Goal: Communication & Community: Answer question/provide support

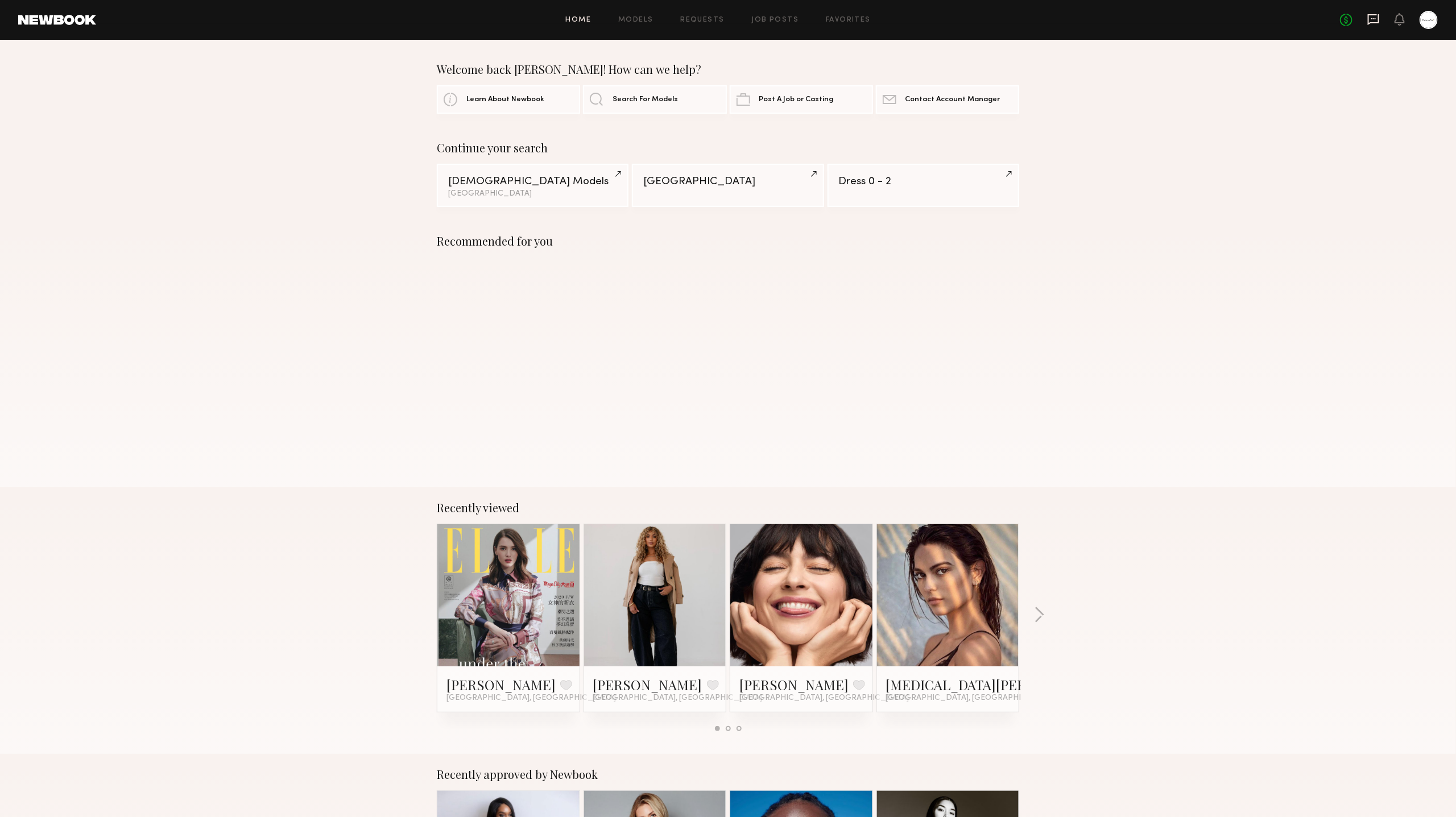
click at [1372, 20] on icon at bounding box center [1374, 19] width 12 height 12
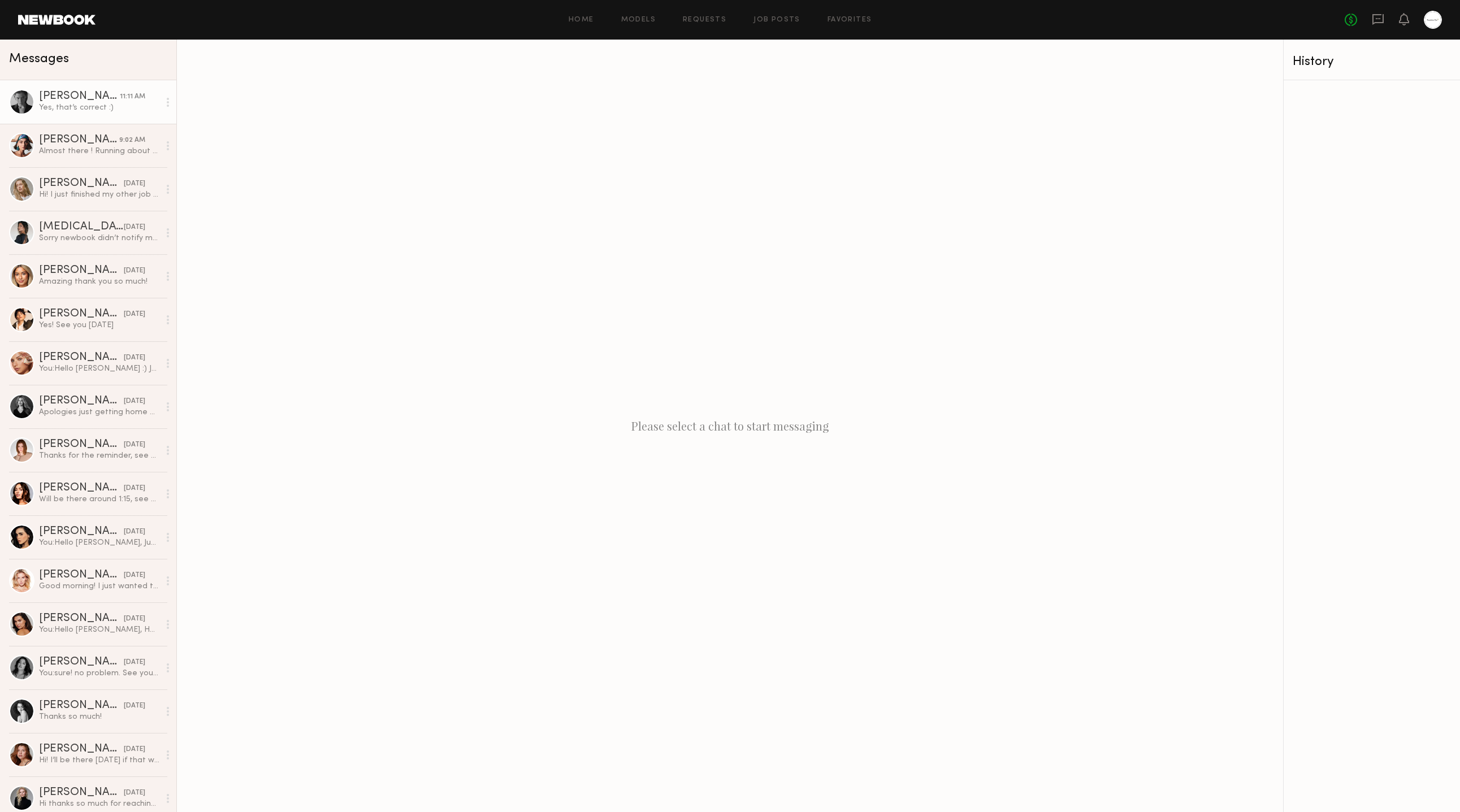
click at [144, 112] on div "Yes, that’s correct :)" at bounding box center [99, 107] width 120 height 11
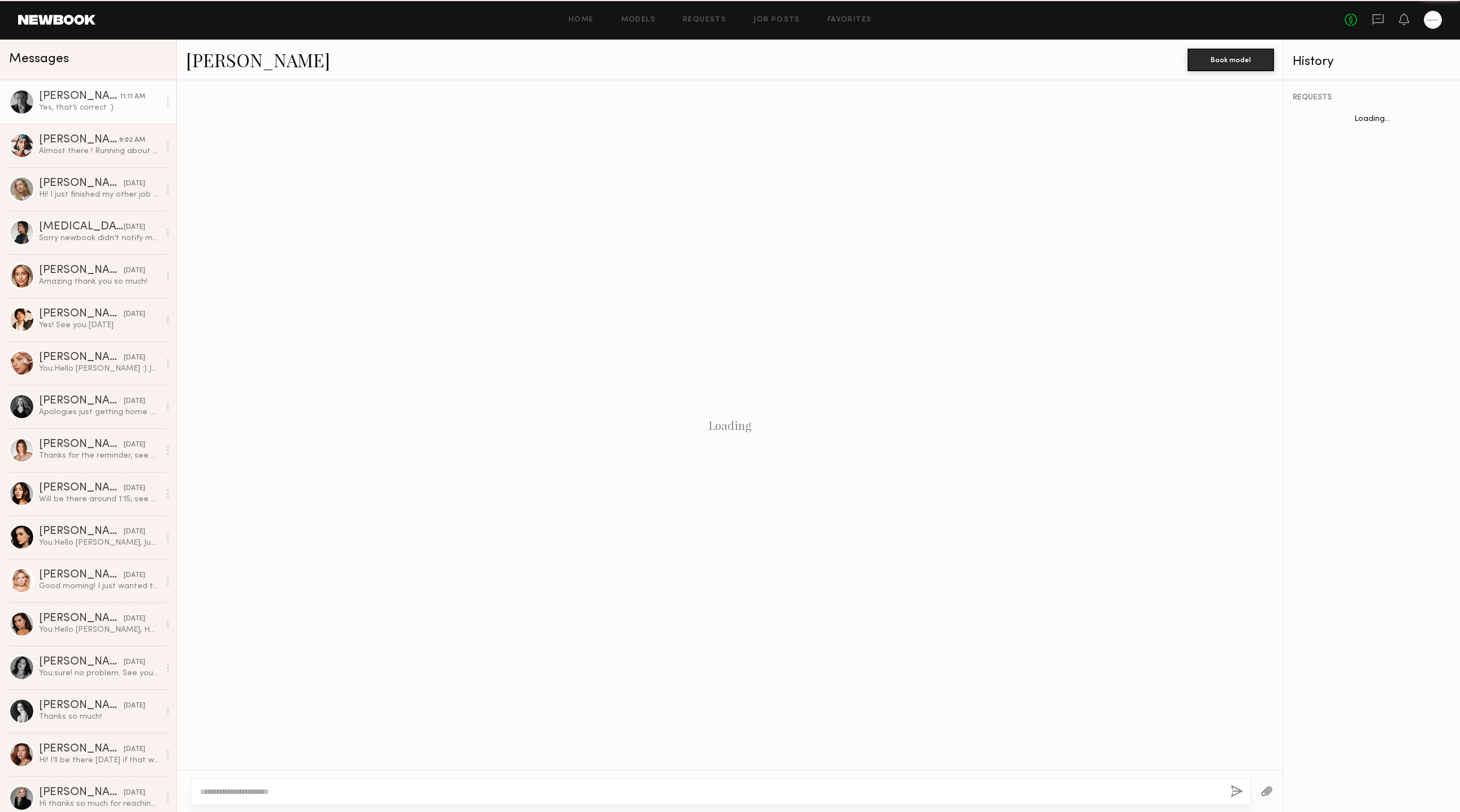
scroll to position [1423, 0]
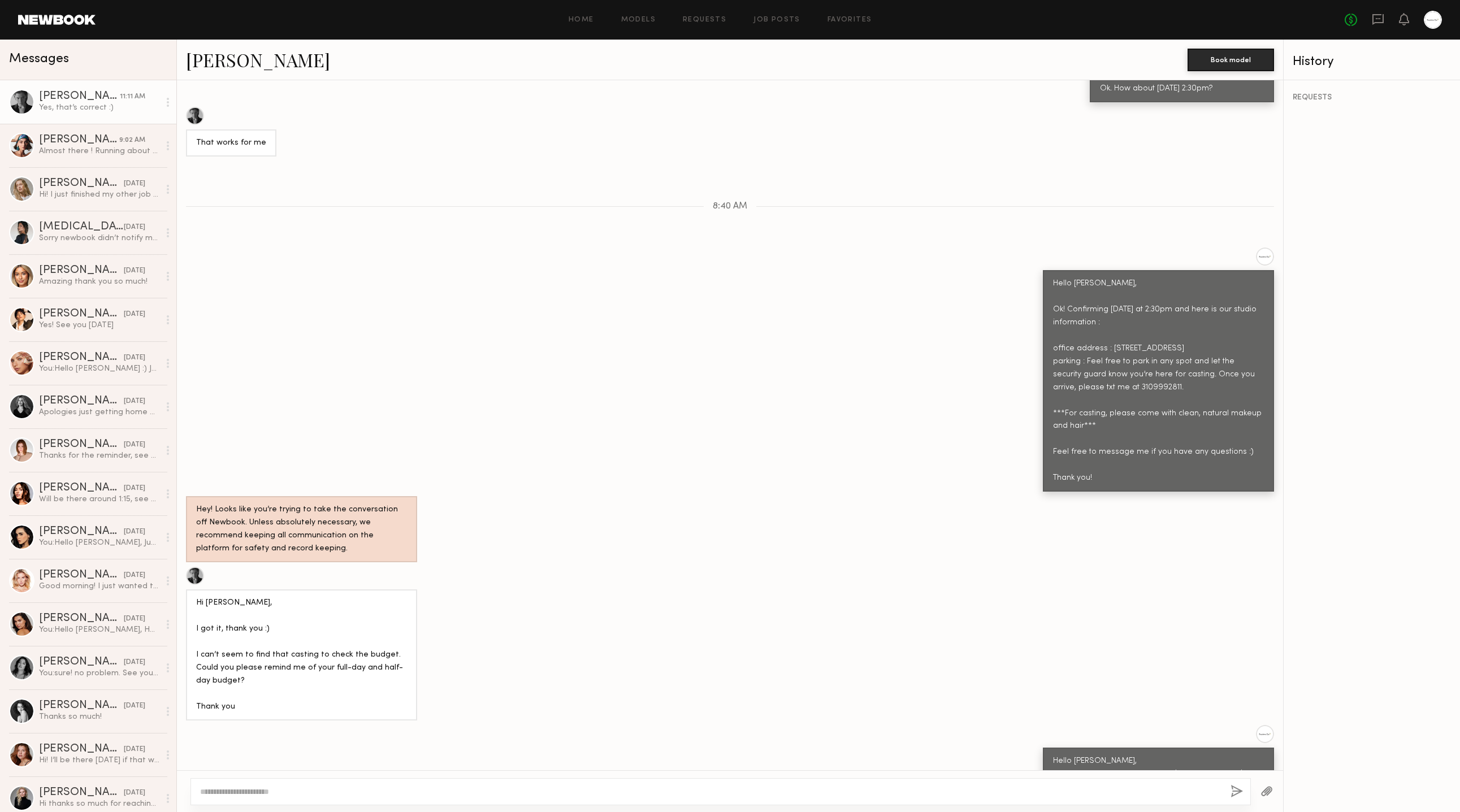
click at [596, 496] on div "Hey! Looks like you’re trying to take the conversation off Newbook. Unless abso…" at bounding box center [730, 529] width 1106 height 66
click at [596, 497] on div "Hey! Looks like you’re trying to take the conversation off Newbook. Unless abso…" at bounding box center [730, 529] width 1106 height 66
click at [587, 496] on div "Keep direct messages professional and related only to paid job opportunities. M…" at bounding box center [730, 425] width 1106 height 690
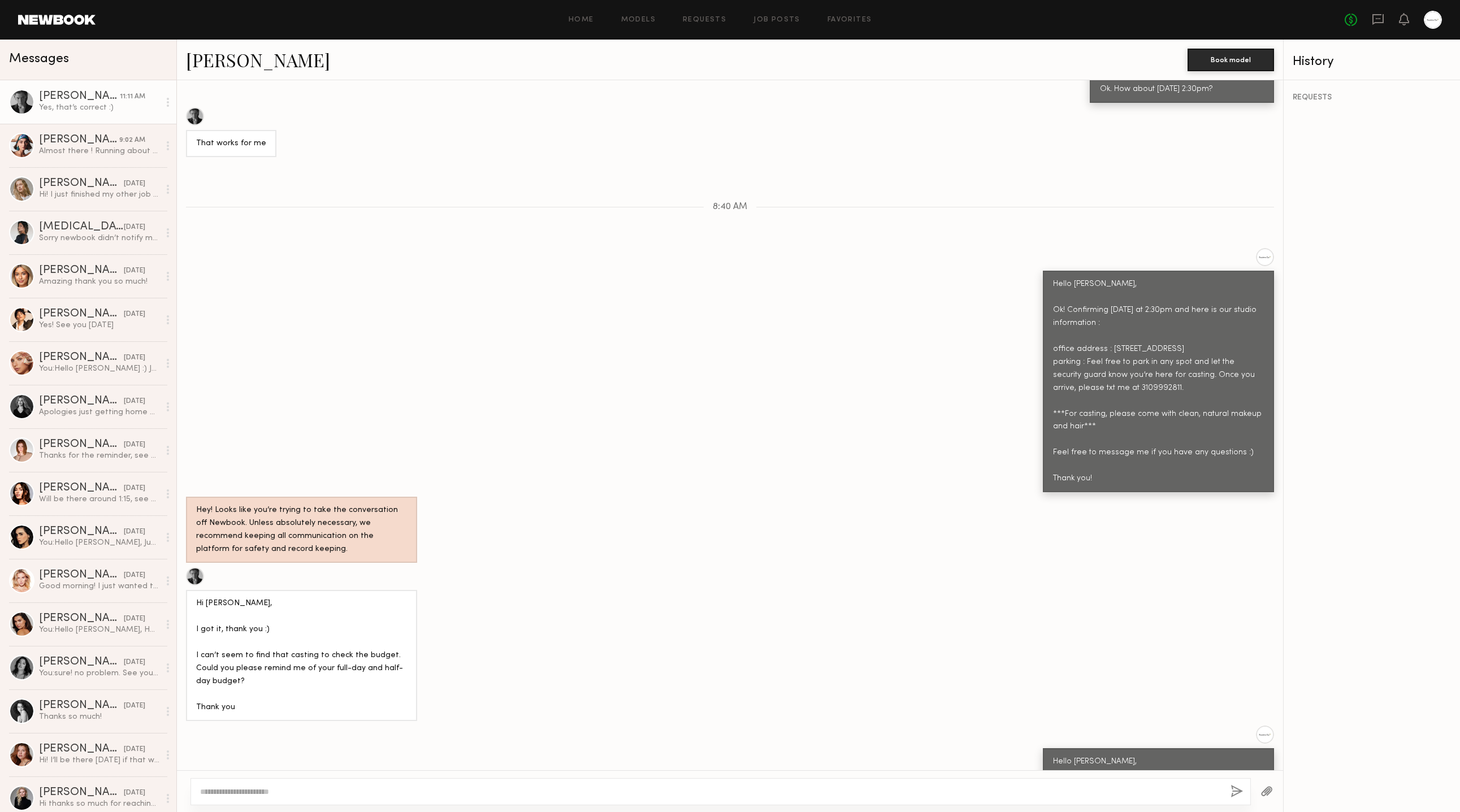
click at [598, 497] on div "Hey! Looks like you’re trying to take the conversation off Newbook. Unless abso…" at bounding box center [730, 529] width 1106 height 66
click at [628, 497] on div "Hey! Looks like you’re trying to take the conversation off Newbook. Unless abso…" at bounding box center [730, 529] width 1106 height 66
click at [627, 497] on div "Hey! Looks like you’re trying to take the conversation off Newbook. Unless abso…" at bounding box center [730, 529] width 1106 height 66
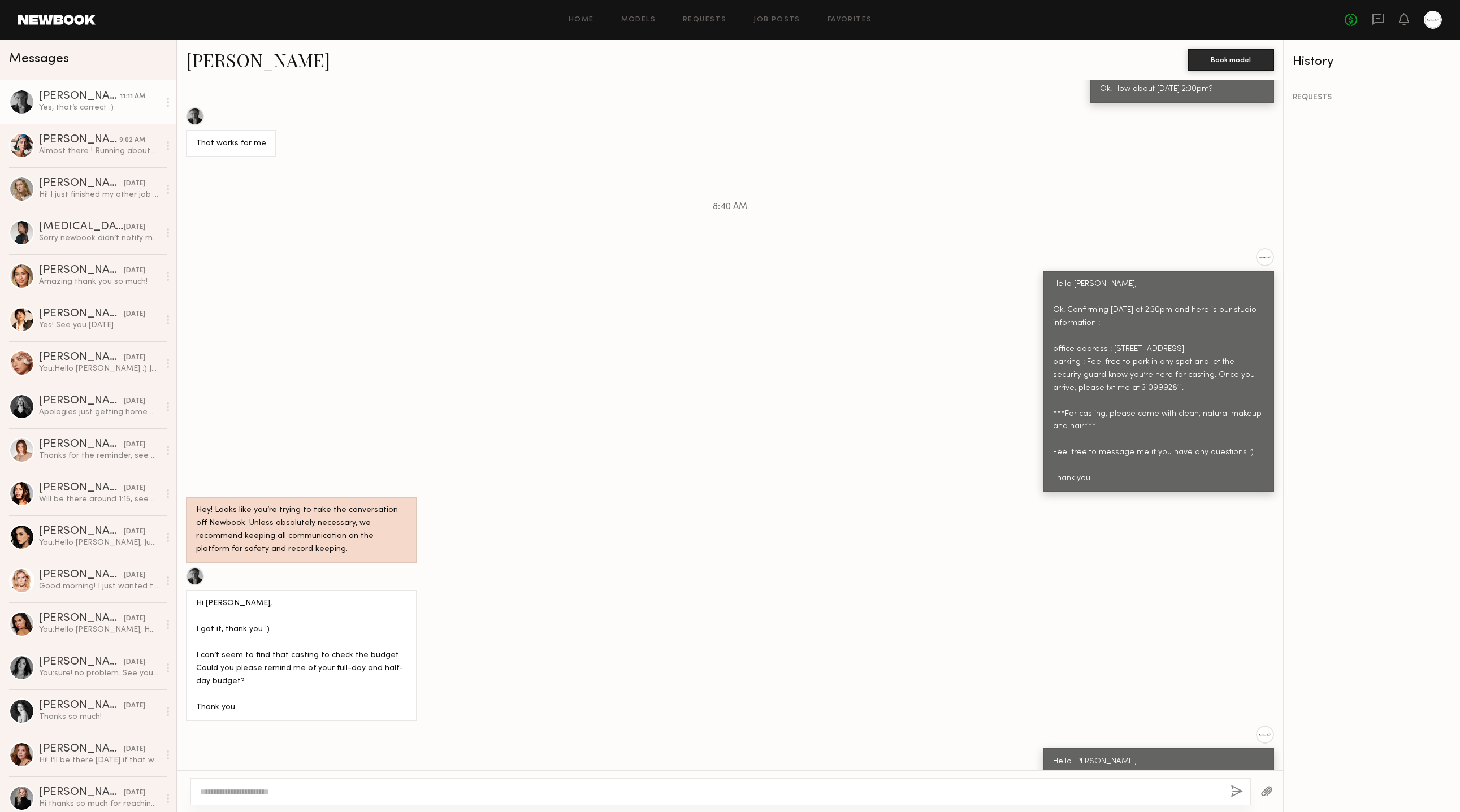
click at [627, 497] on div "Hey! Looks like you’re trying to take the conversation off Newbook. Unless abso…" at bounding box center [730, 529] width 1106 height 66
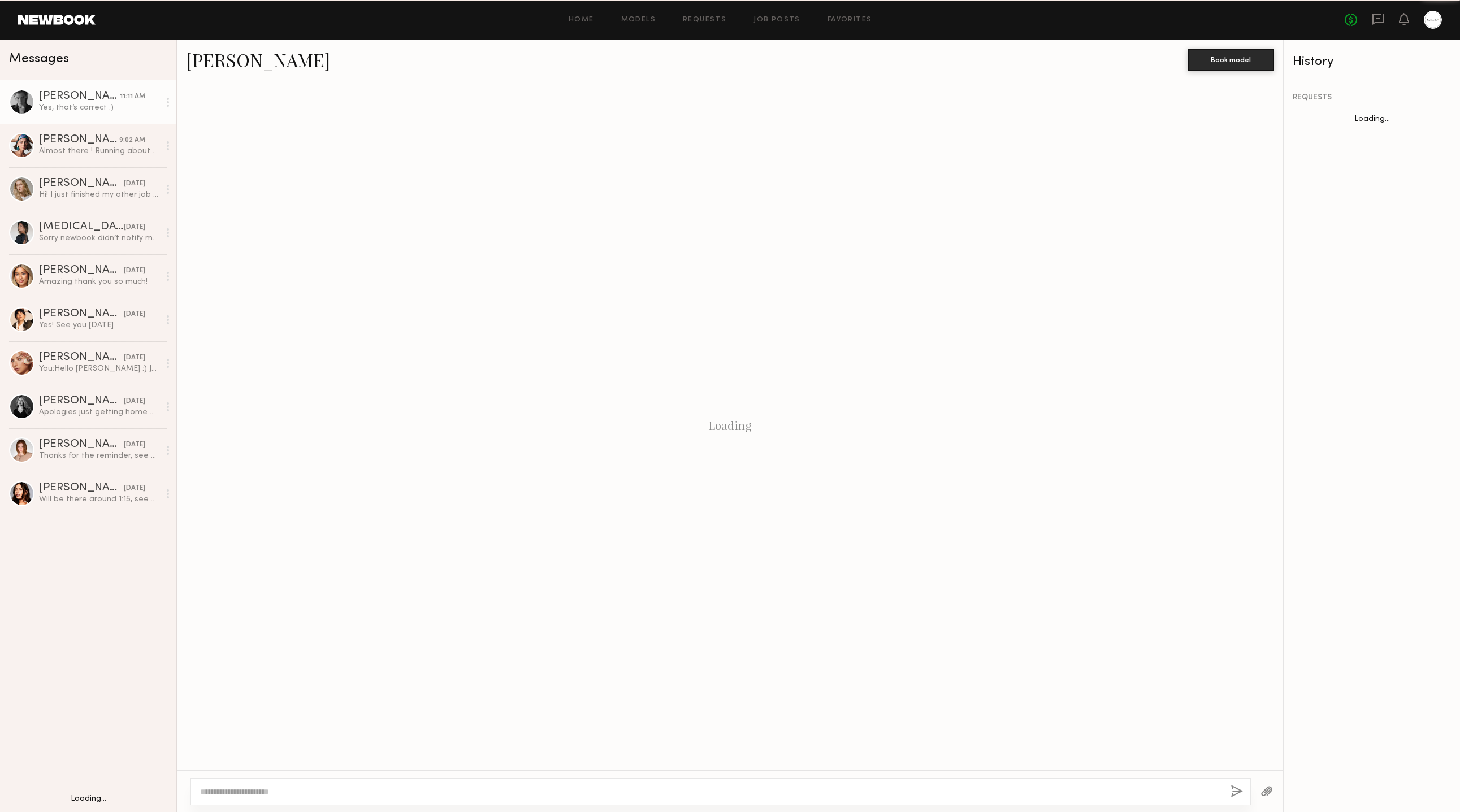
scroll to position [1423, 0]
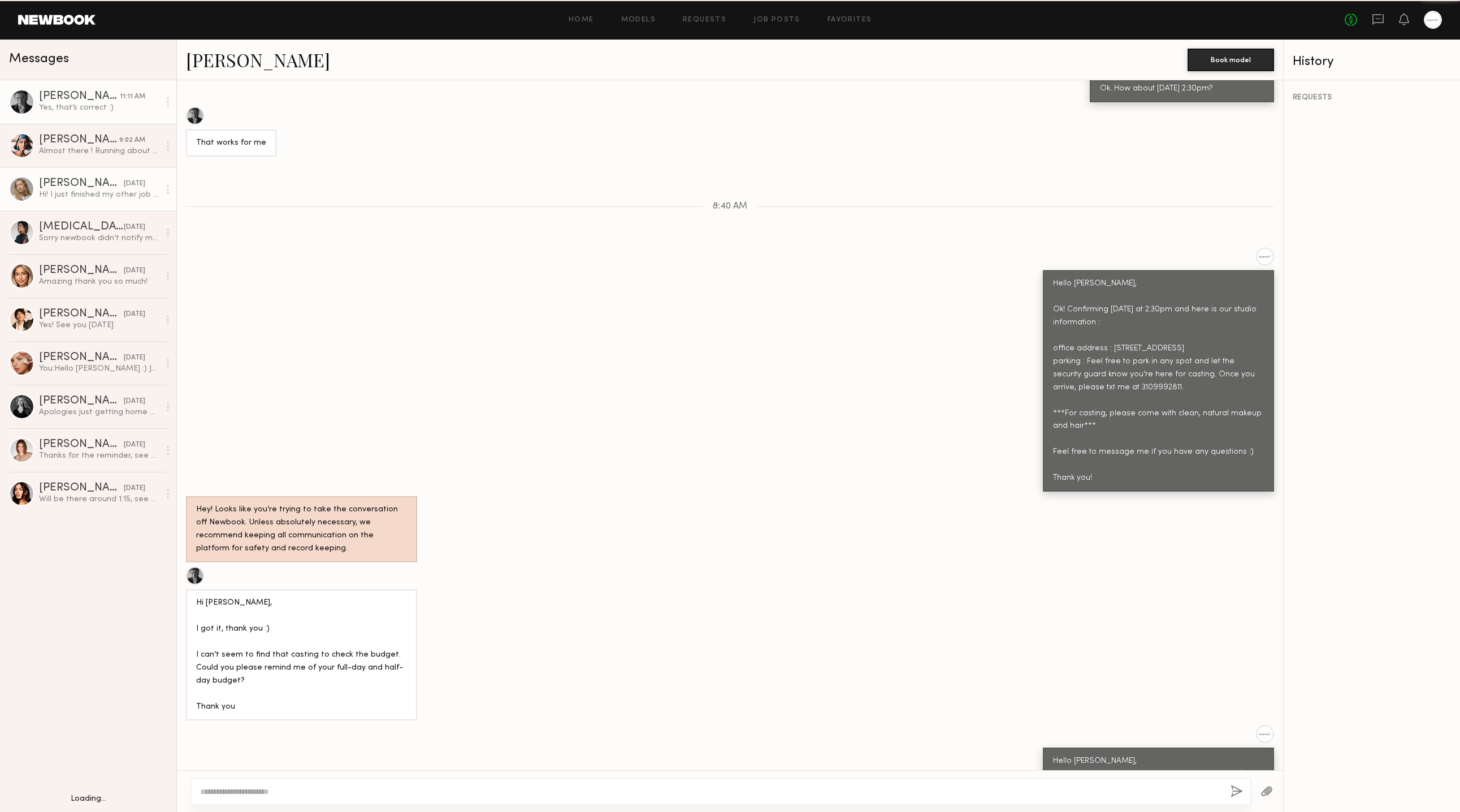
click at [95, 203] on link "[PERSON_NAME] [DATE] Hi! I just finished my other job early, is it ok if I come…" at bounding box center [88, 189] width 176 height 43
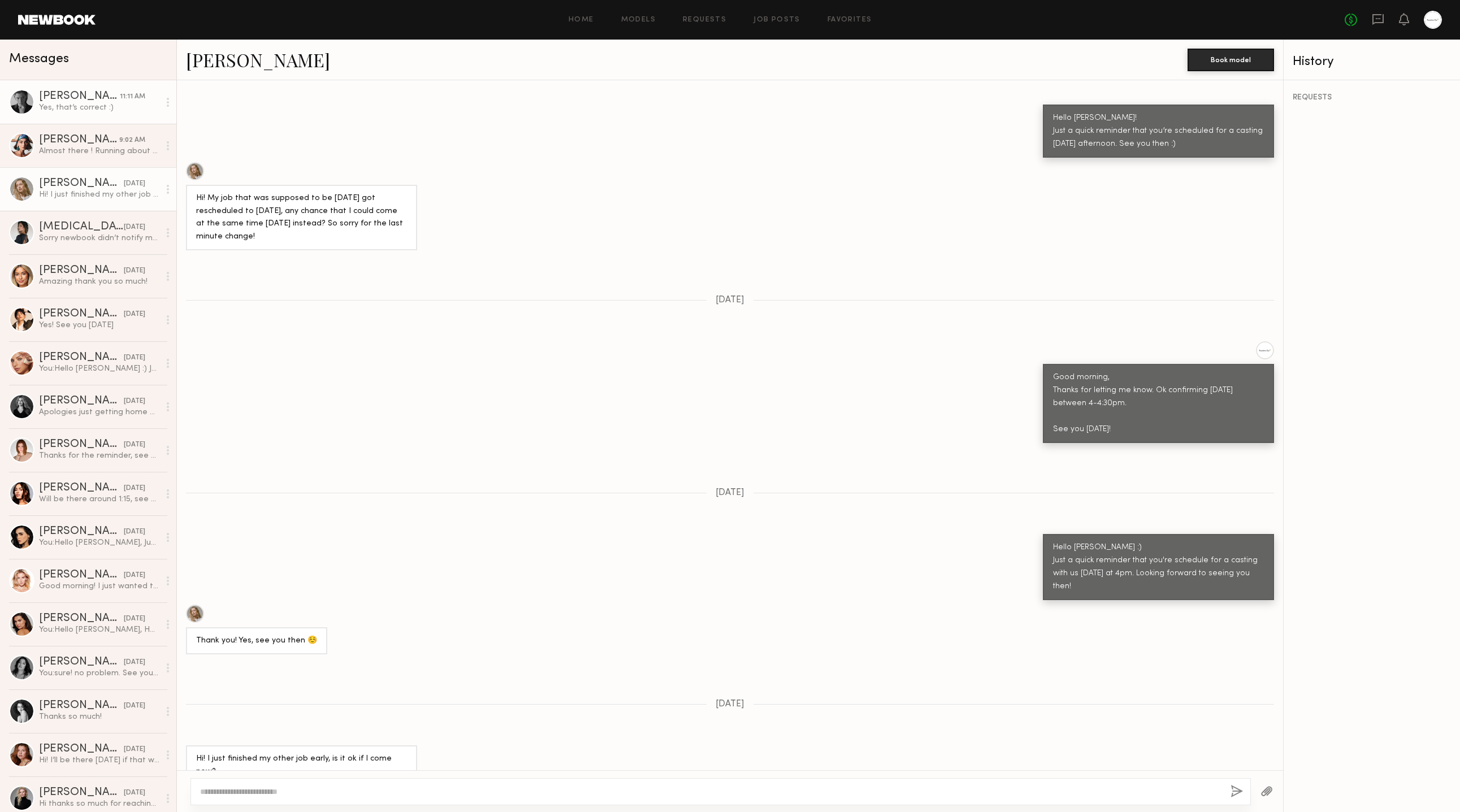
click at [102, 92] on div "[PERSON_NAME]" at bounding box center [79, 96] width 81 height 11
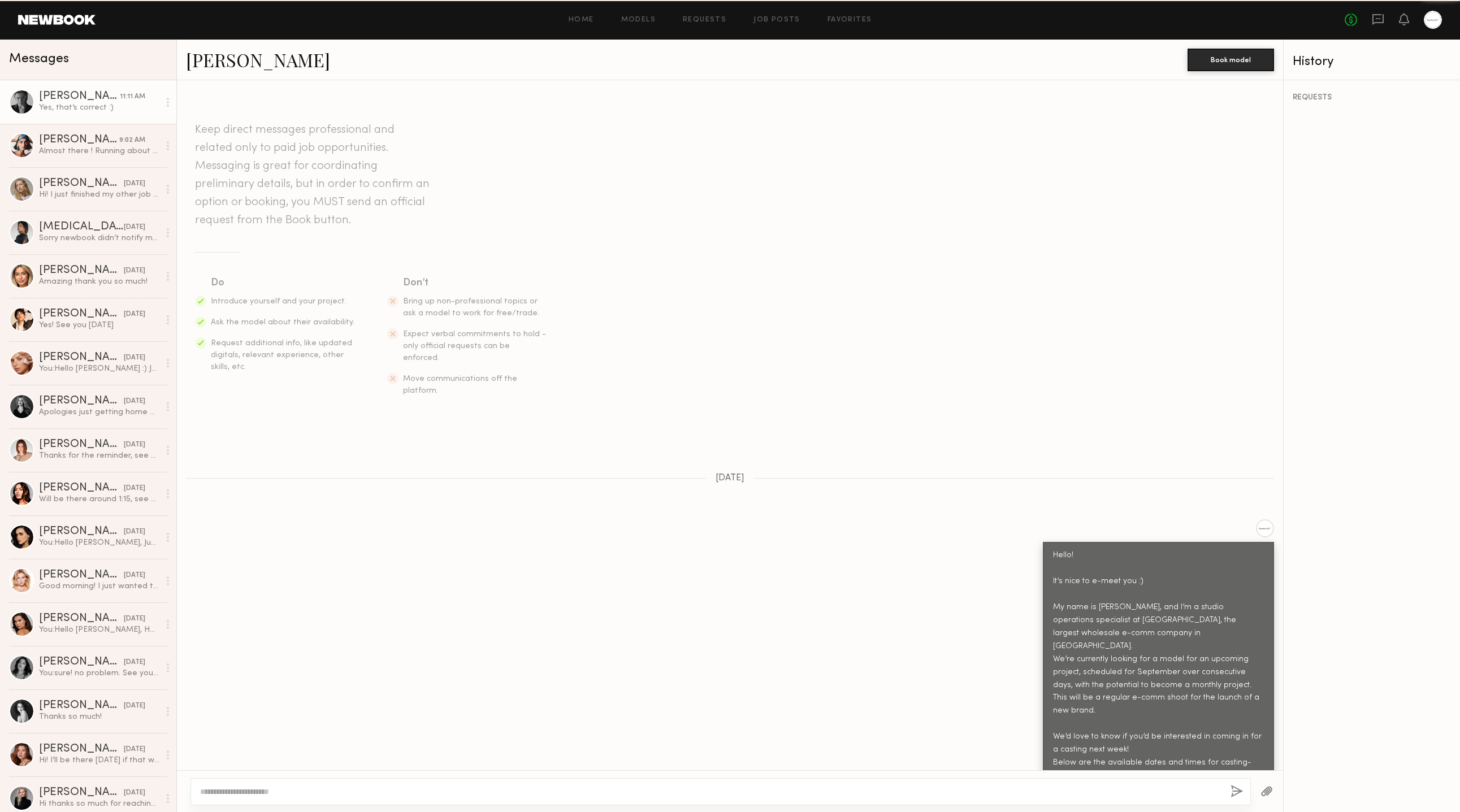
scroll to position [1423, 0]
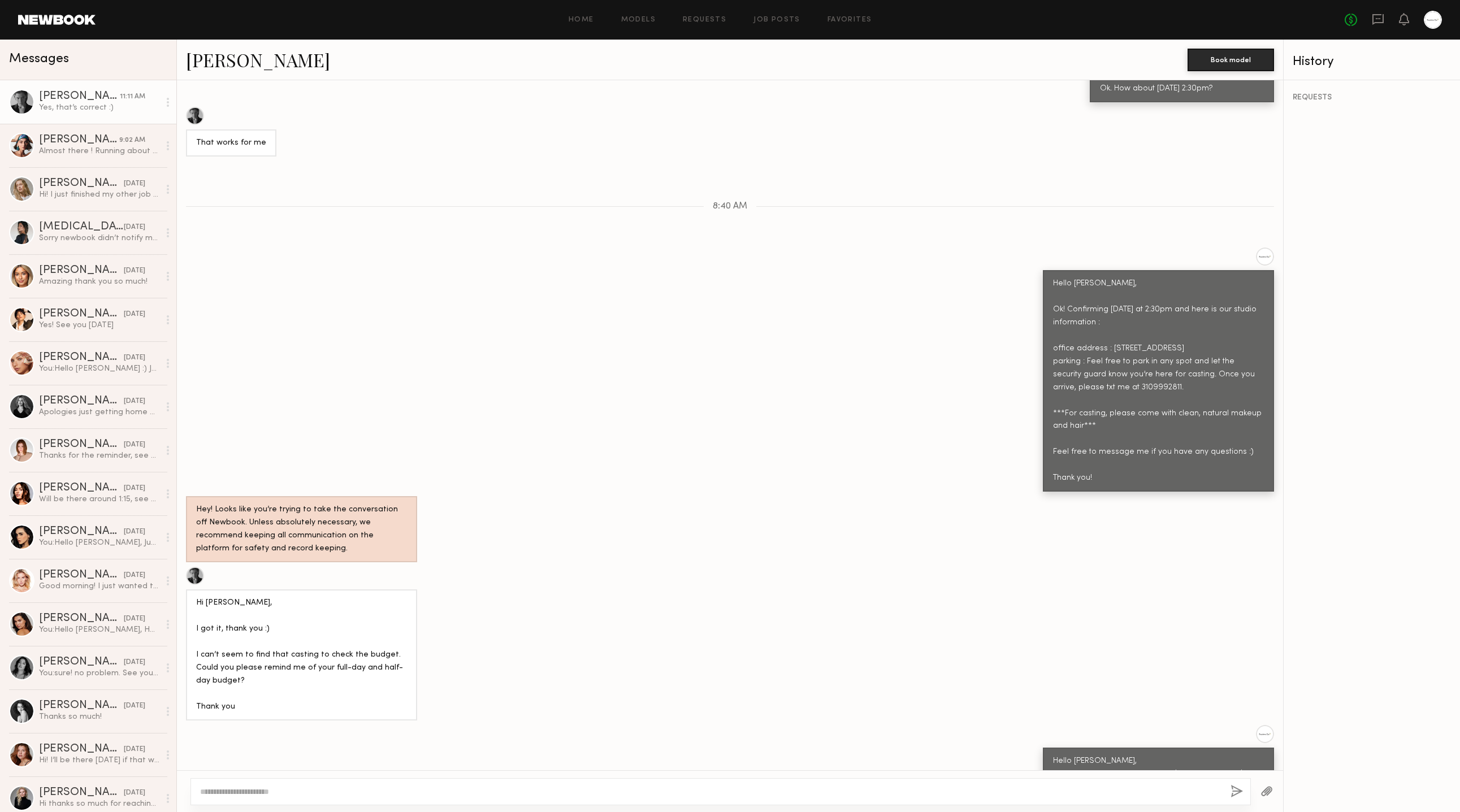
click at [111, 105] on div "Yes, that’s correct :)" at bounding box center [99, 107] width 120 height 11
click at [115, 147] on div "Almost there ! Running about 5 behind! Sorry about that! Traffic was baaad" at bounding box center [99, 151] width 120 height 11
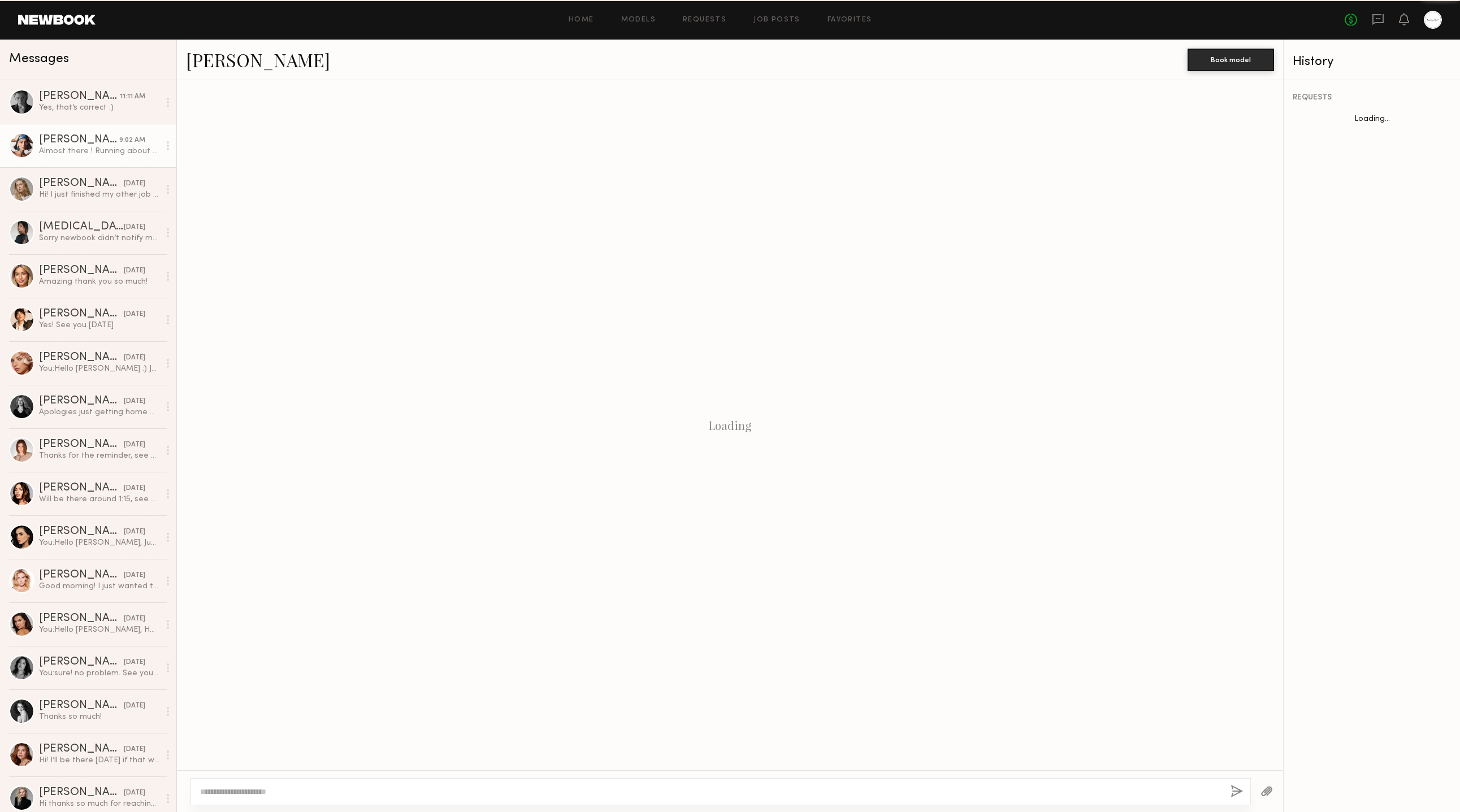
scroll to position [1168, 0]
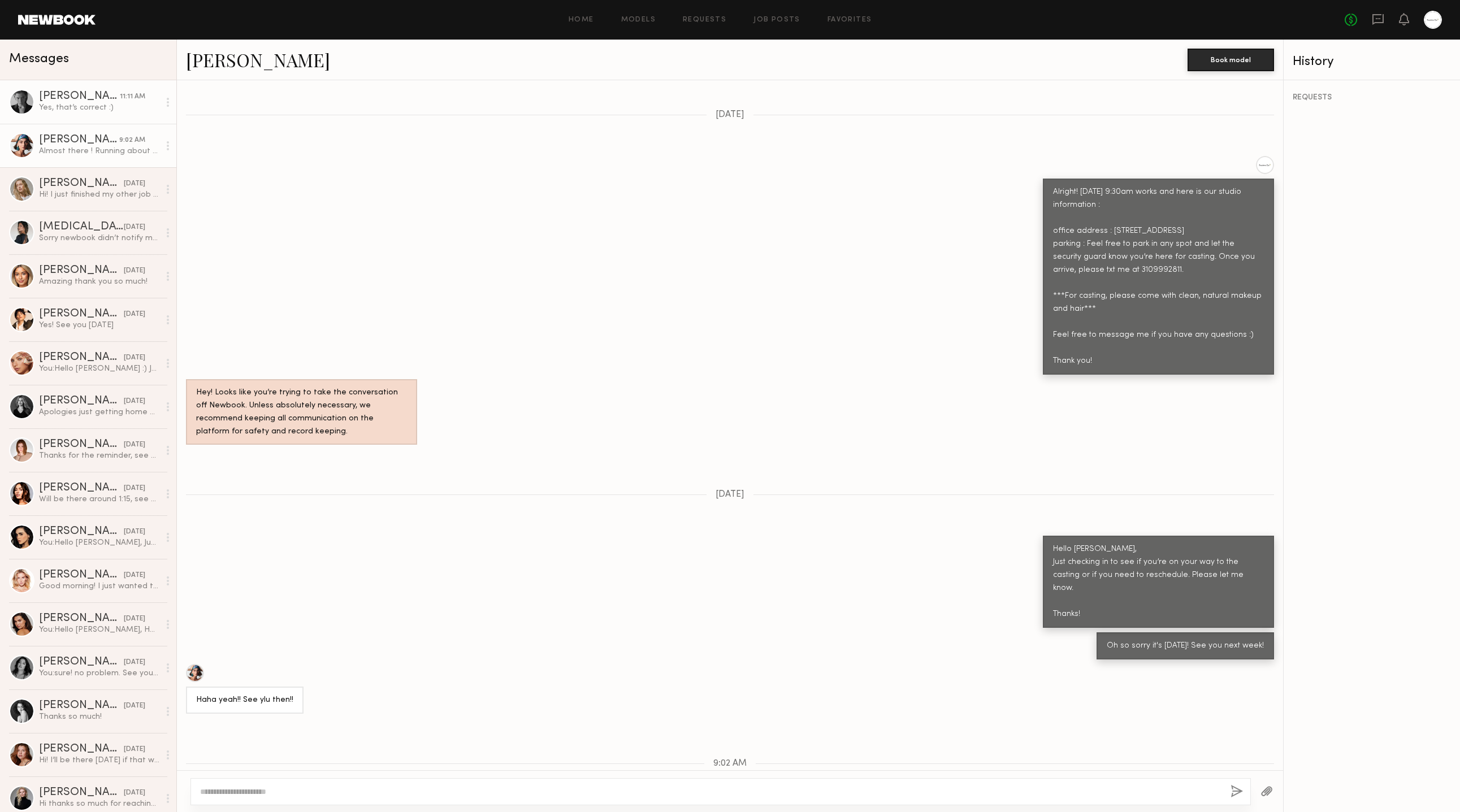
click at [104, 95] on div "[PERSON_NAME]" at bounding box center [79, 96] width 81 height 11
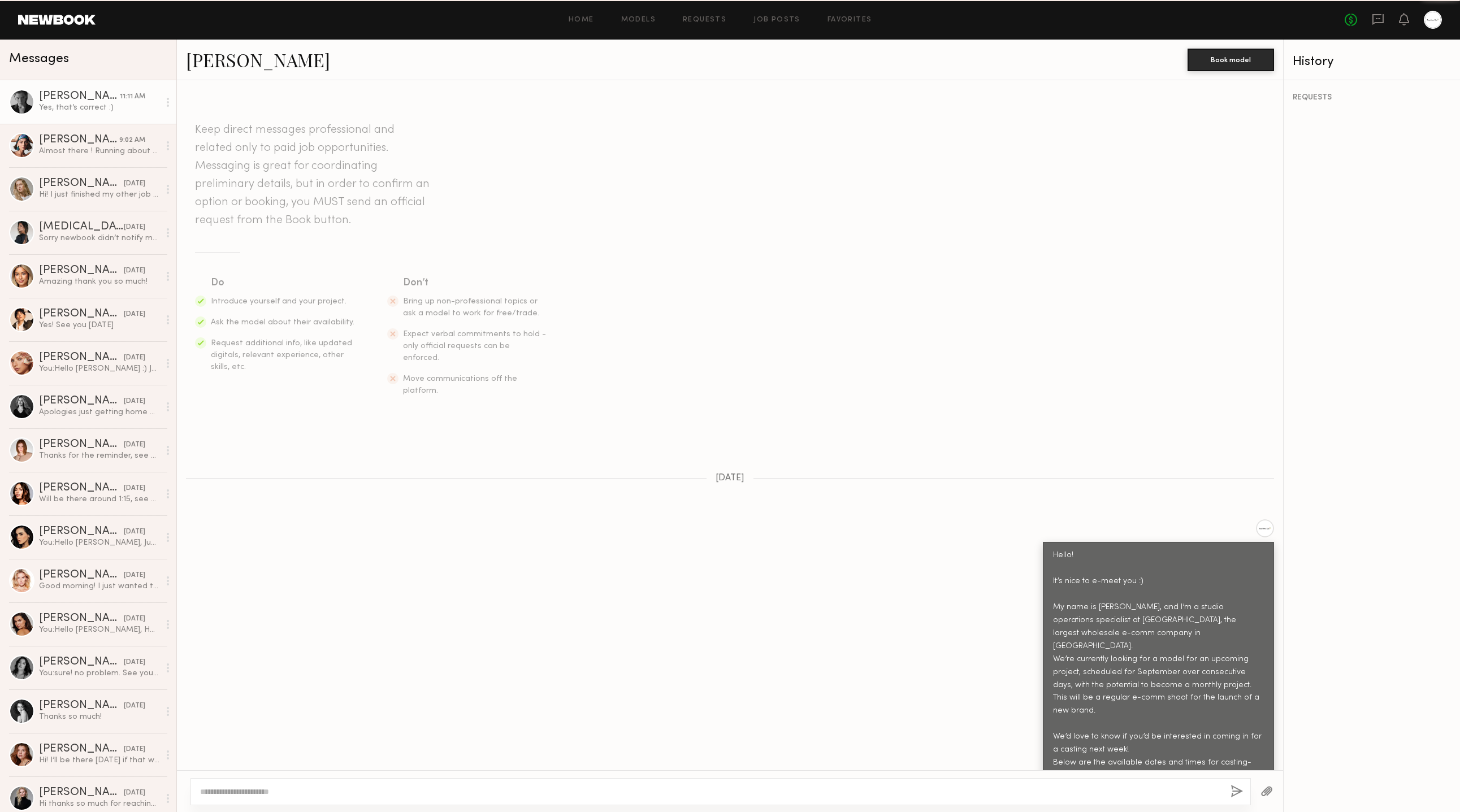
scroll to position [1423, 0]
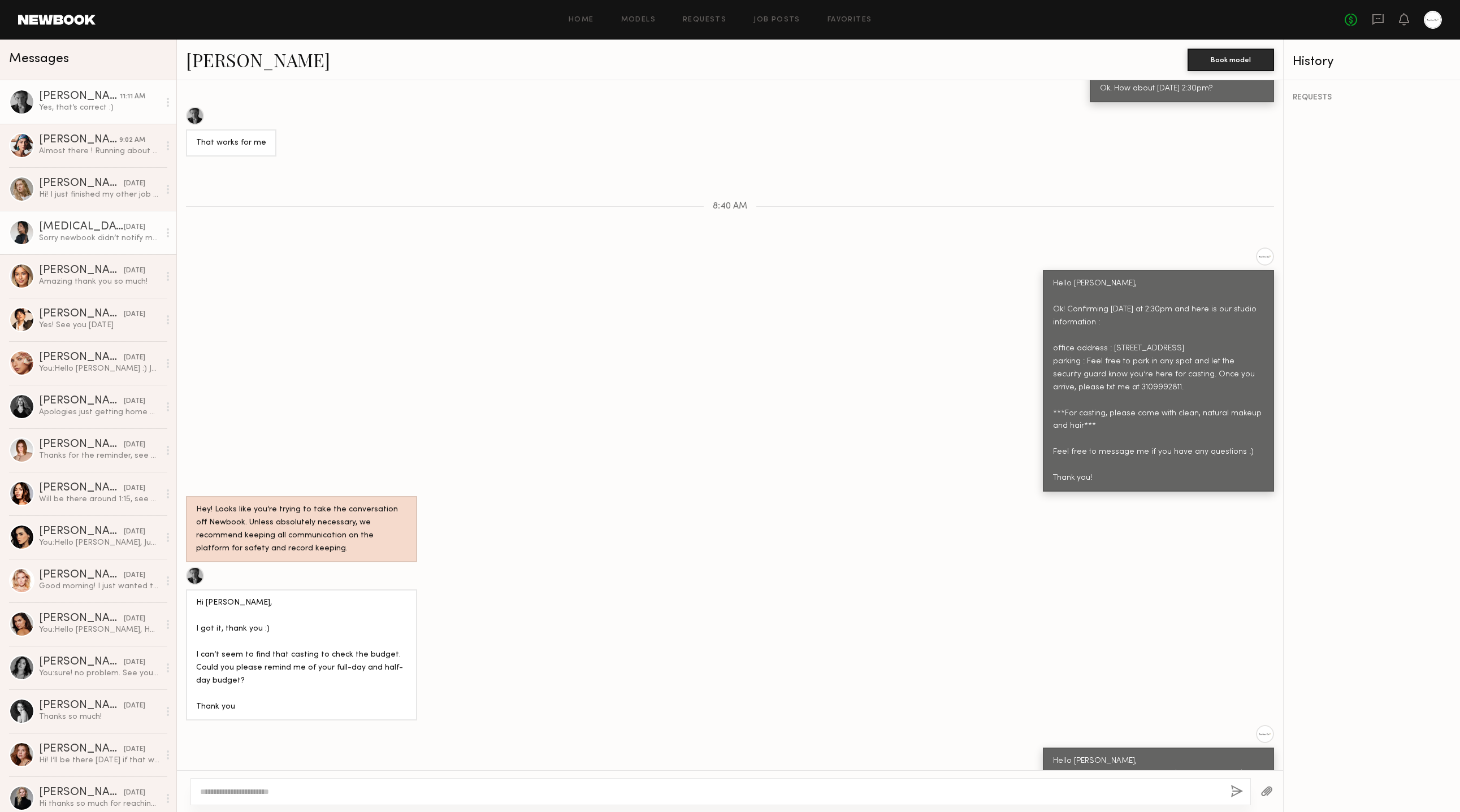
click at [36, 225] on link "Kyra S. 08/21/2025 Sorry newbook didn’t notify me you responded I’ll be there i…" at bounding box center [88, 233] width 176 height 43
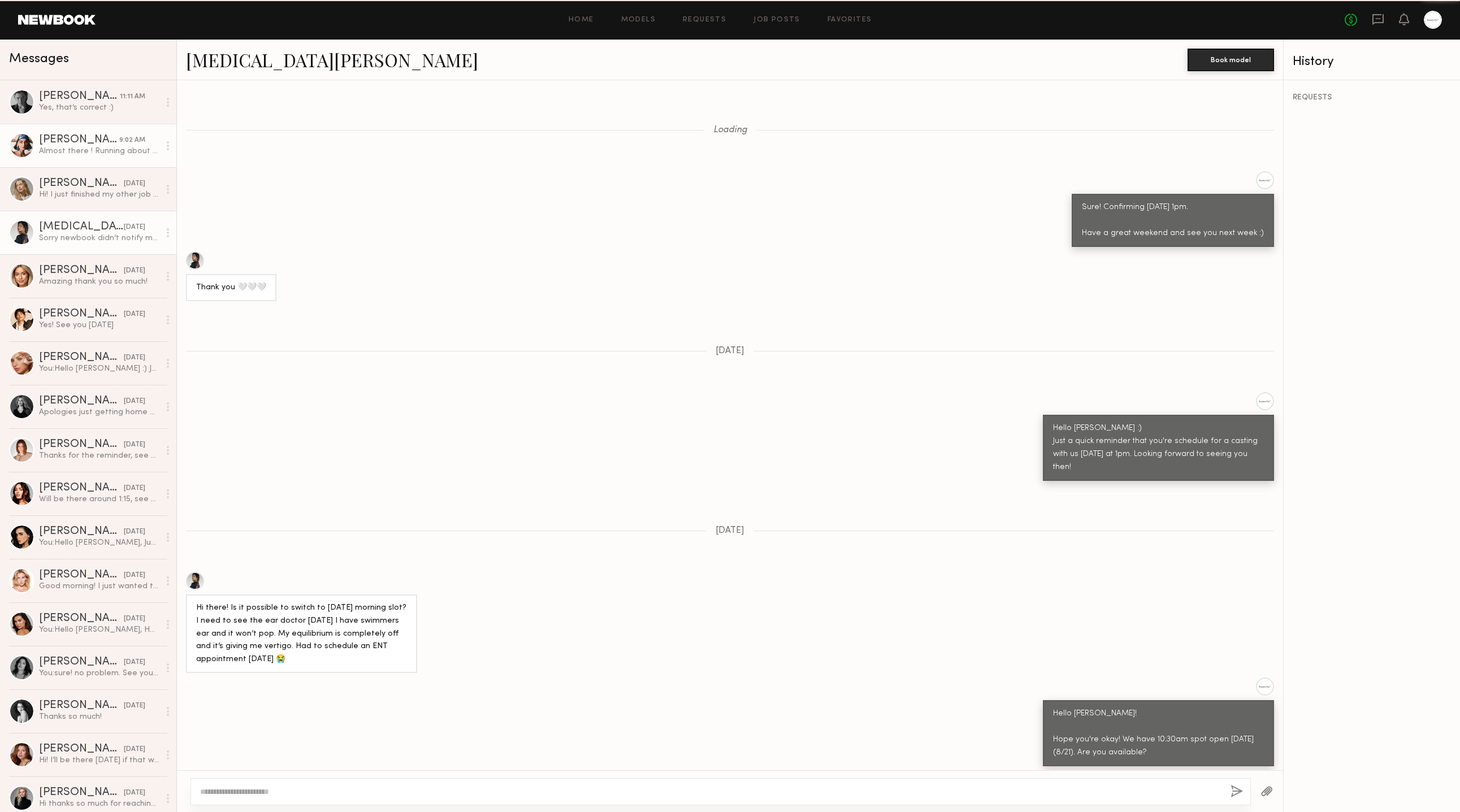
scroll to position [551, 0]
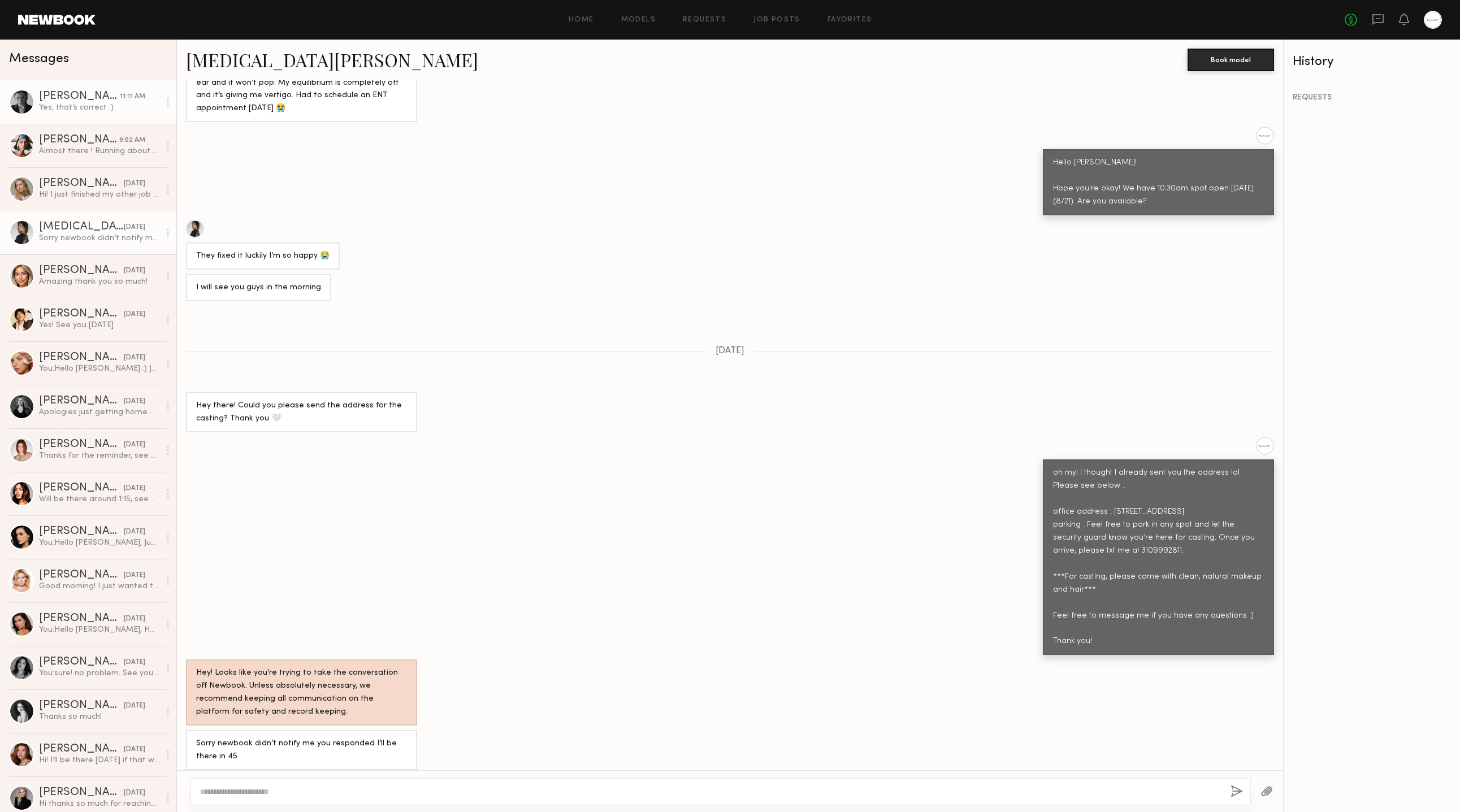
click at [95, 107] on div "Yes, that’s correct :)" at bounding box center [99, 107] width 120 height 11
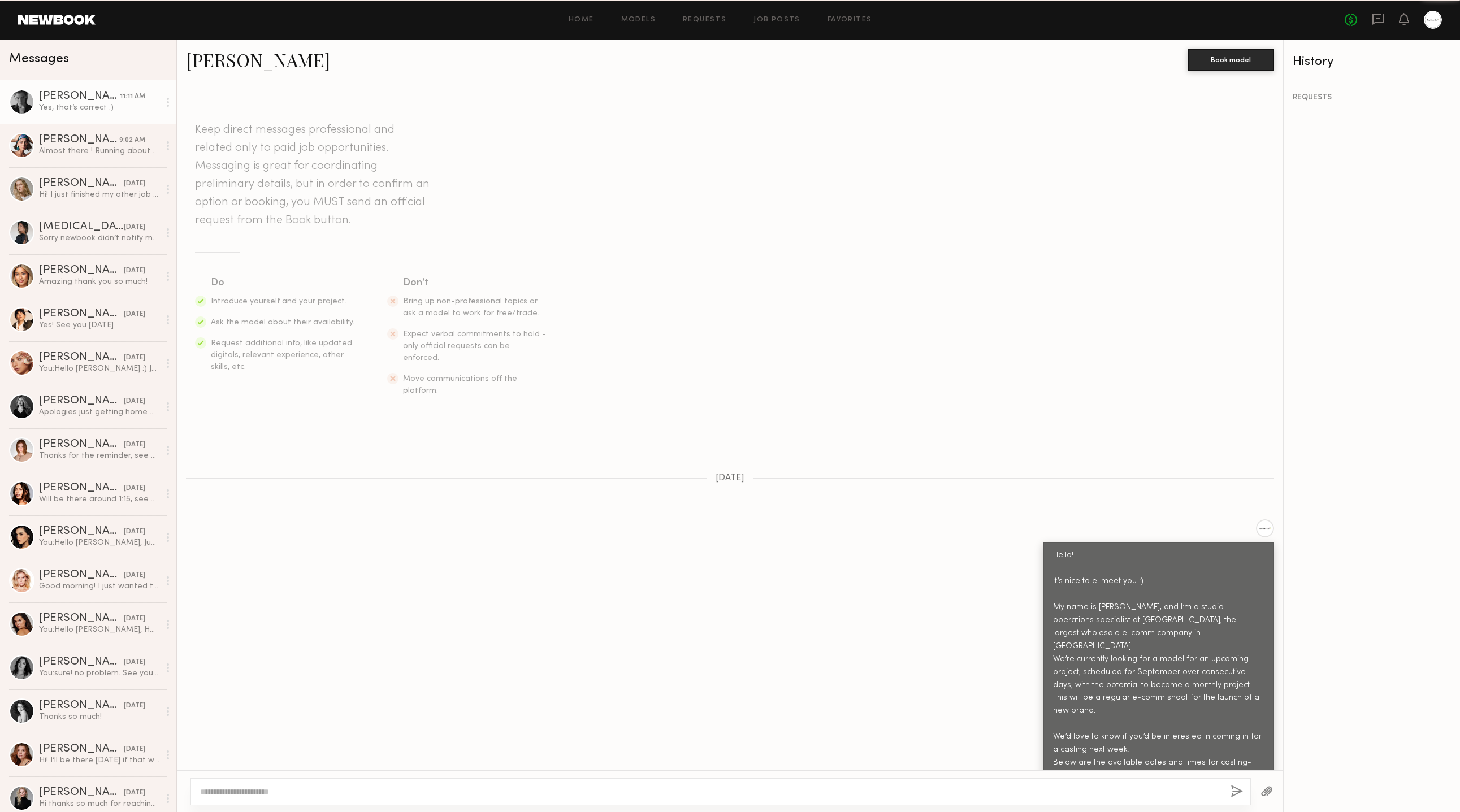
scroll to position [1423, 0]
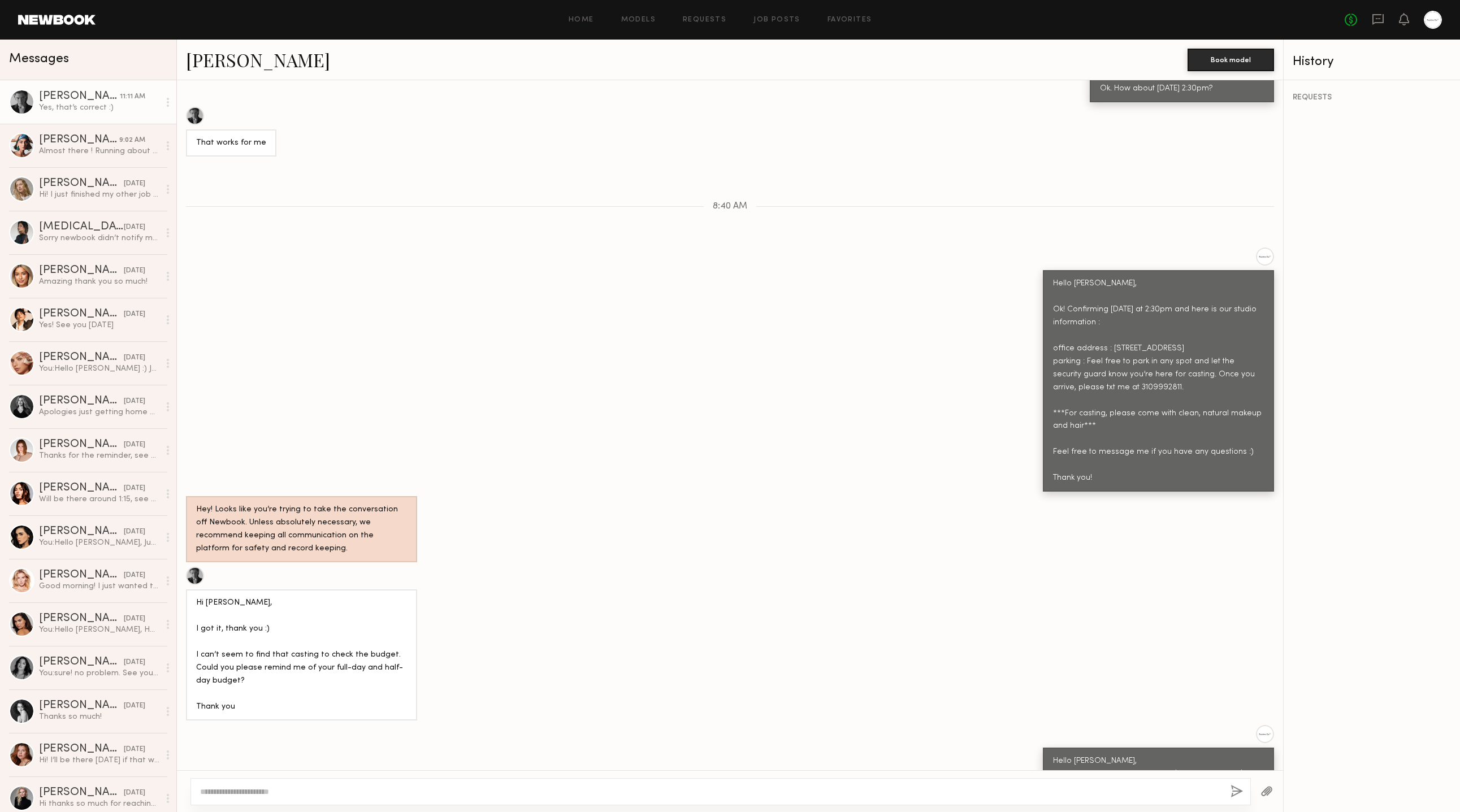
click at [541, 792] on textarea at bounding box center [710, 792] width 1021 height 11
drag, startPoint x: 328, startPoint y: 790, endPoint x: 285, endPoint y: 759, distance: 53.0
click at [230, 793] on textarea "**********" at bounding box center [710, 792] width 1022 height 11
paste textarea "**********"
click at [231, 793] on textarea "**********" at bounding box center [710, 792] width 1022 height 11
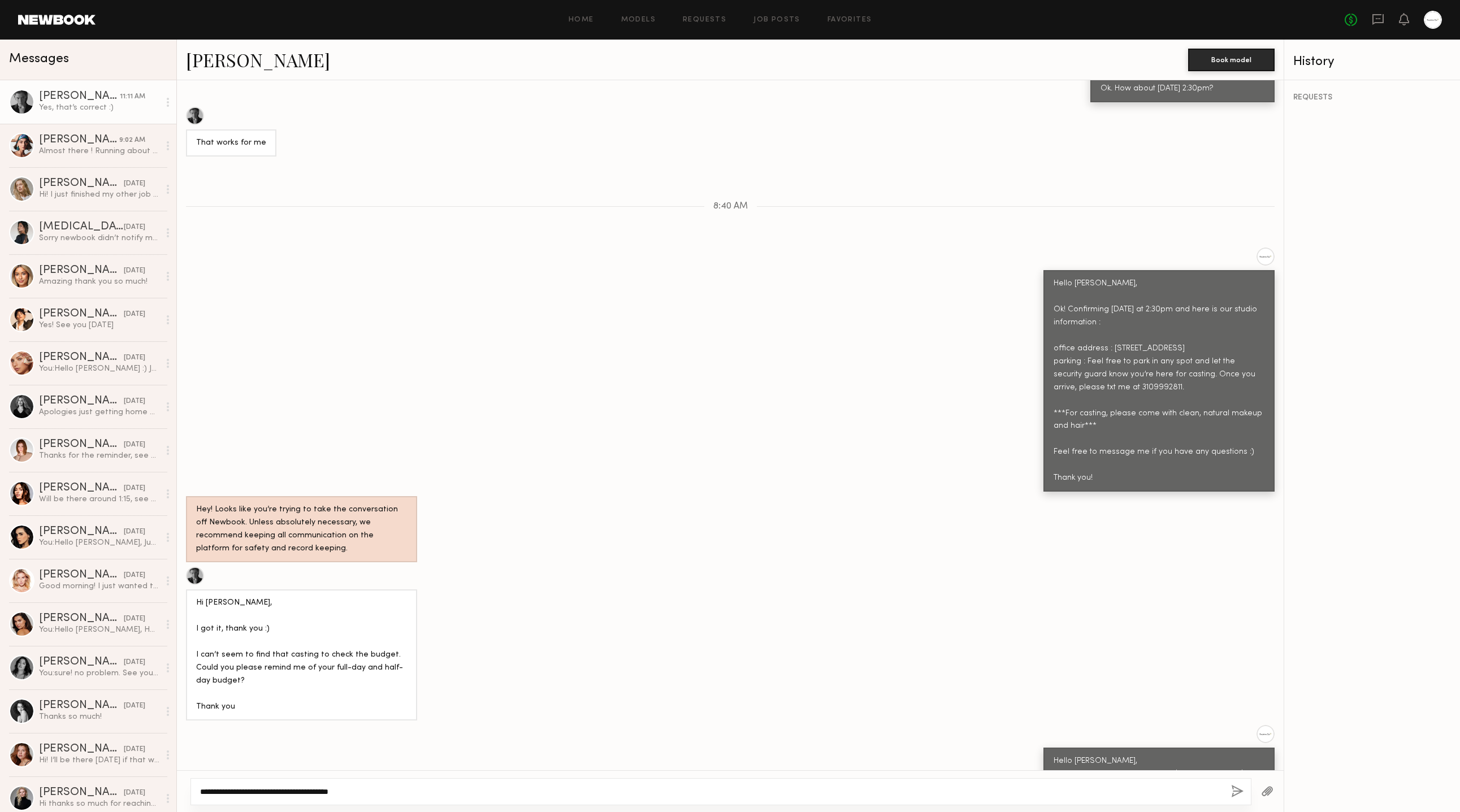
type textarea "**********"
click at [458, 805] on div "Yes, that’s correct :)" at bounding box center [730, 818] width 1107 height 27
click at [418, 789] on textarea "**********" at bounding box center [710, 792] width 1022 height 11
click at [1235, 793] on button "button" at bounding box center [1237, 792] width 12 height 14
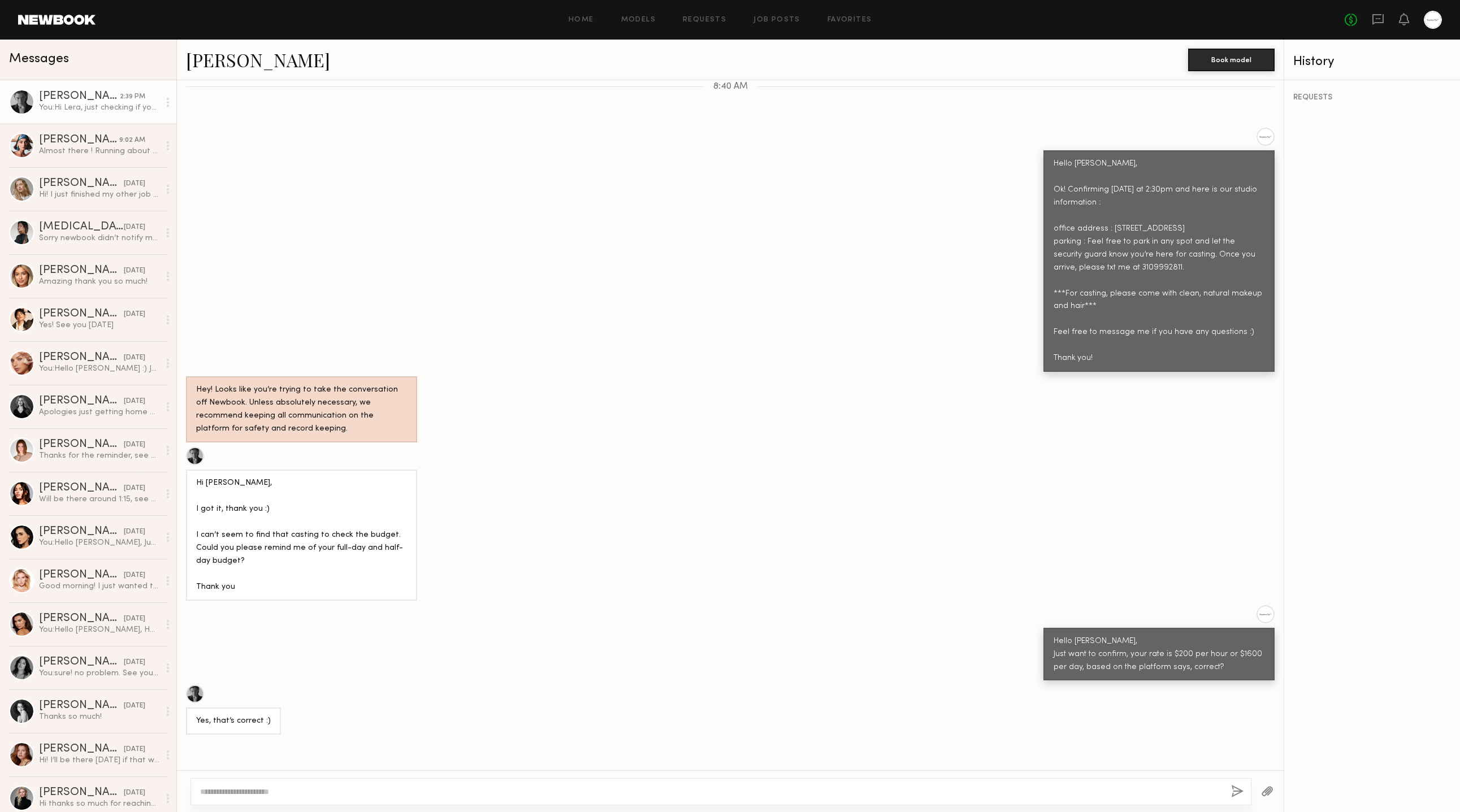
scroll to position [1562, 0]
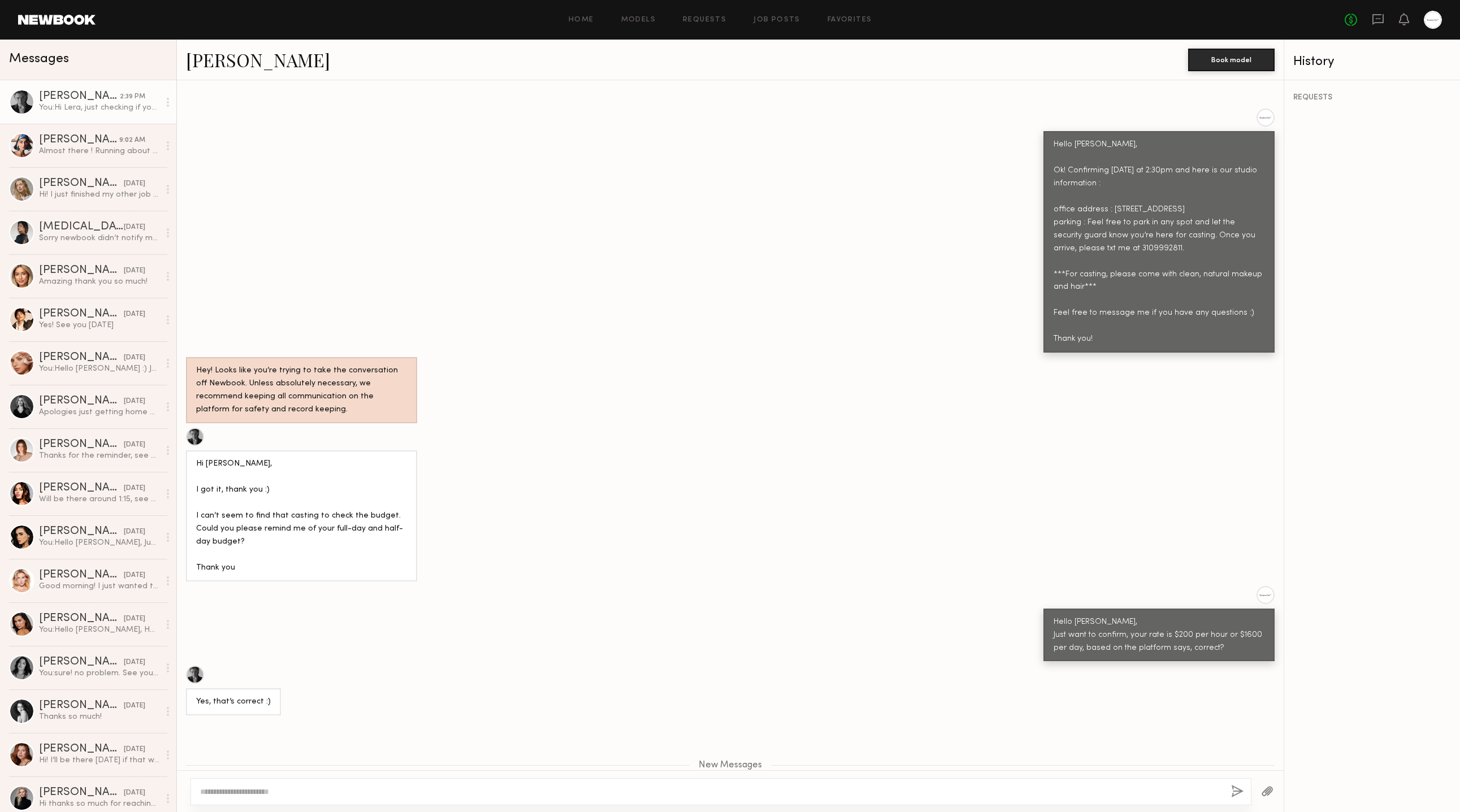
click at [684, 586] on div "Hello Lera, Just want to confirm, your rate is $200 per hour or $1600 per day, …" at bounding box center [730, 624] width 1107 height 76
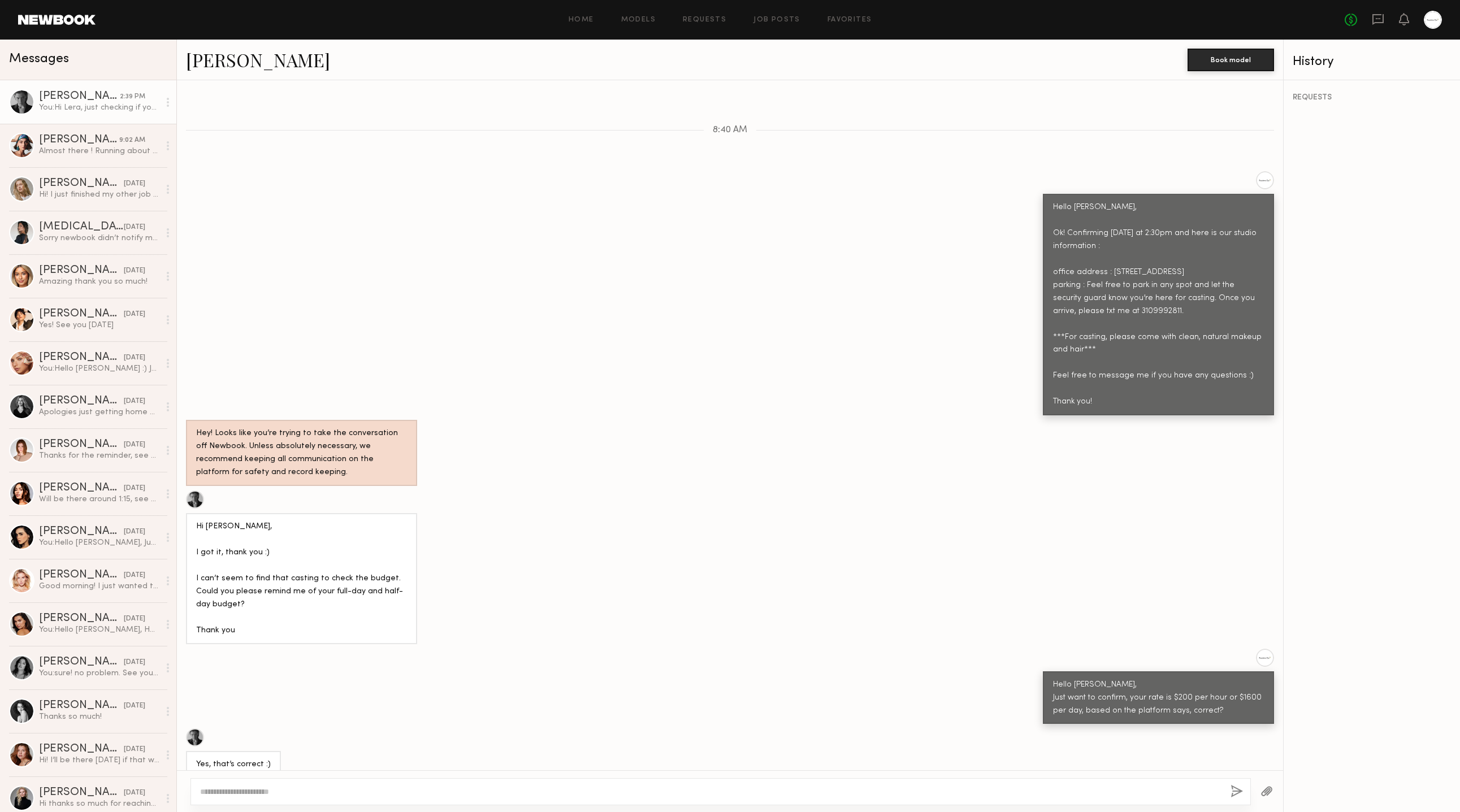
scroll to position [1151, 0]
click at [640, 370] on div "Loading Hello! It’s nice to e-meet you :) My name is Stephanie, and I’m a studi…" at bounding box center [730, 425] width 1106 height 690
click at [68, 147] on div "Almost there ! Running about 5 behind! Sorry about that! Traffic was baaad" at bounding box center [99, 148] width 120 height 11
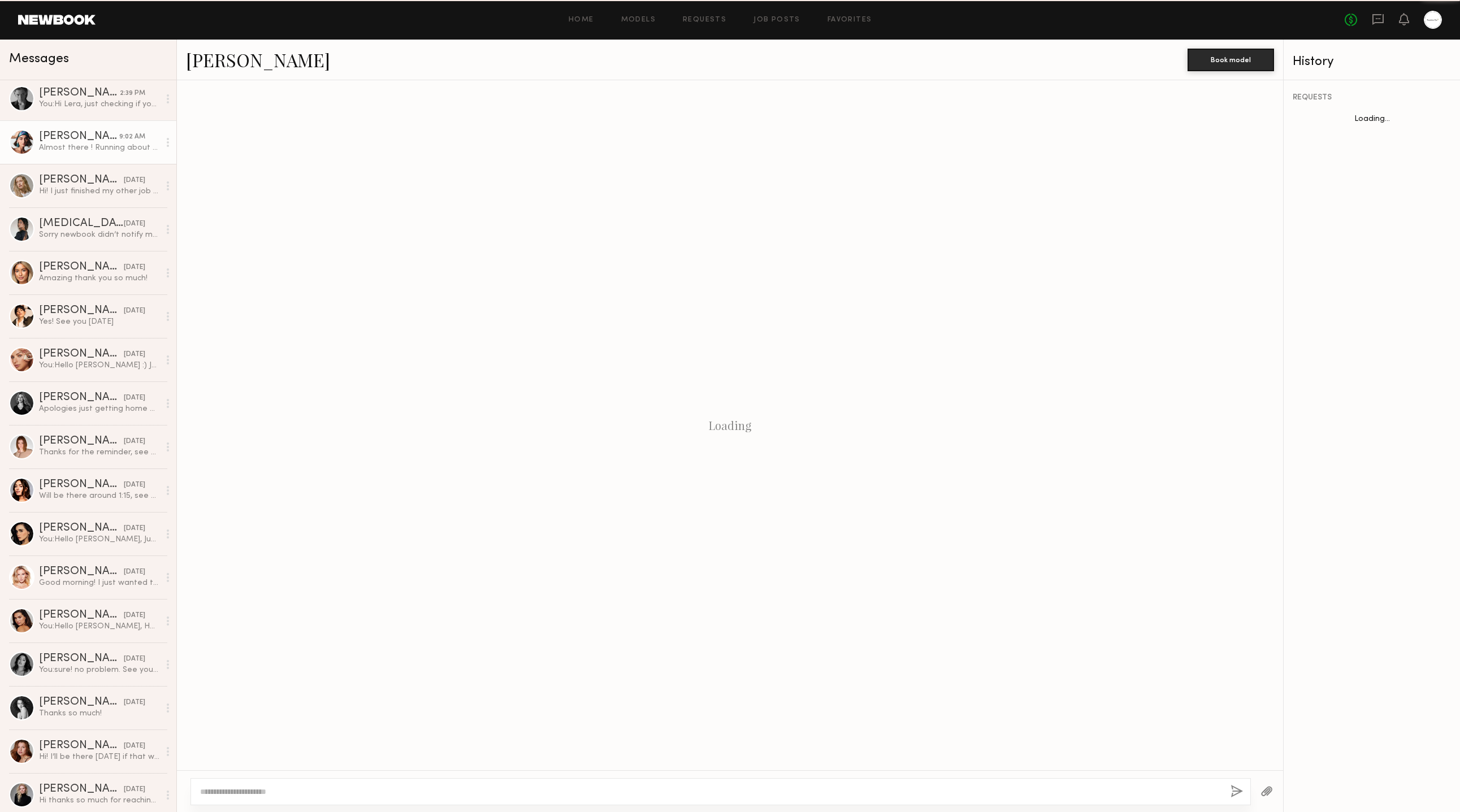
scroll to position [1168, 0]
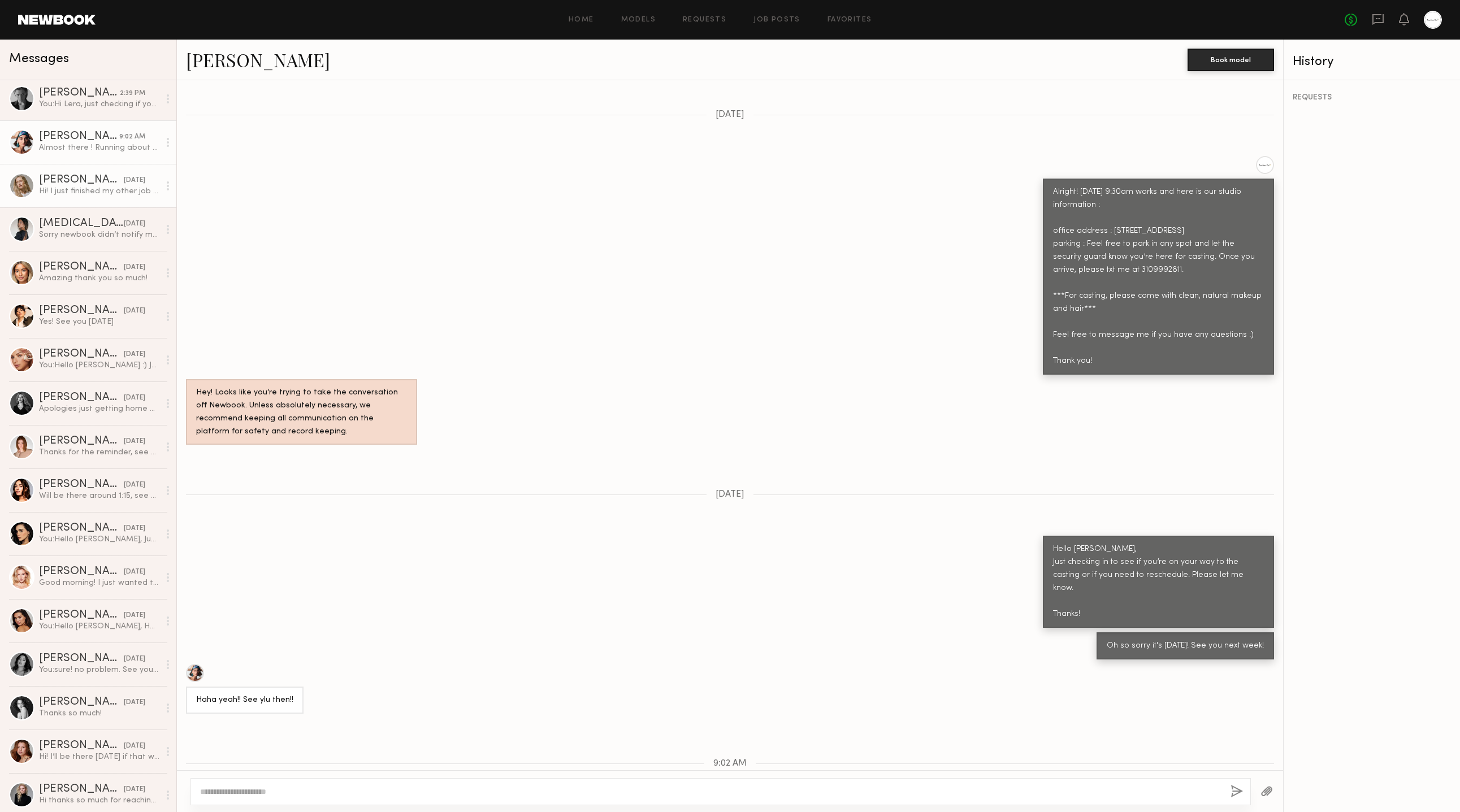
click at [109, 194] on div "Hi! I just finished my other job early, is it ok if I come now?" at bounding box center [99, 191] width 120 height 11
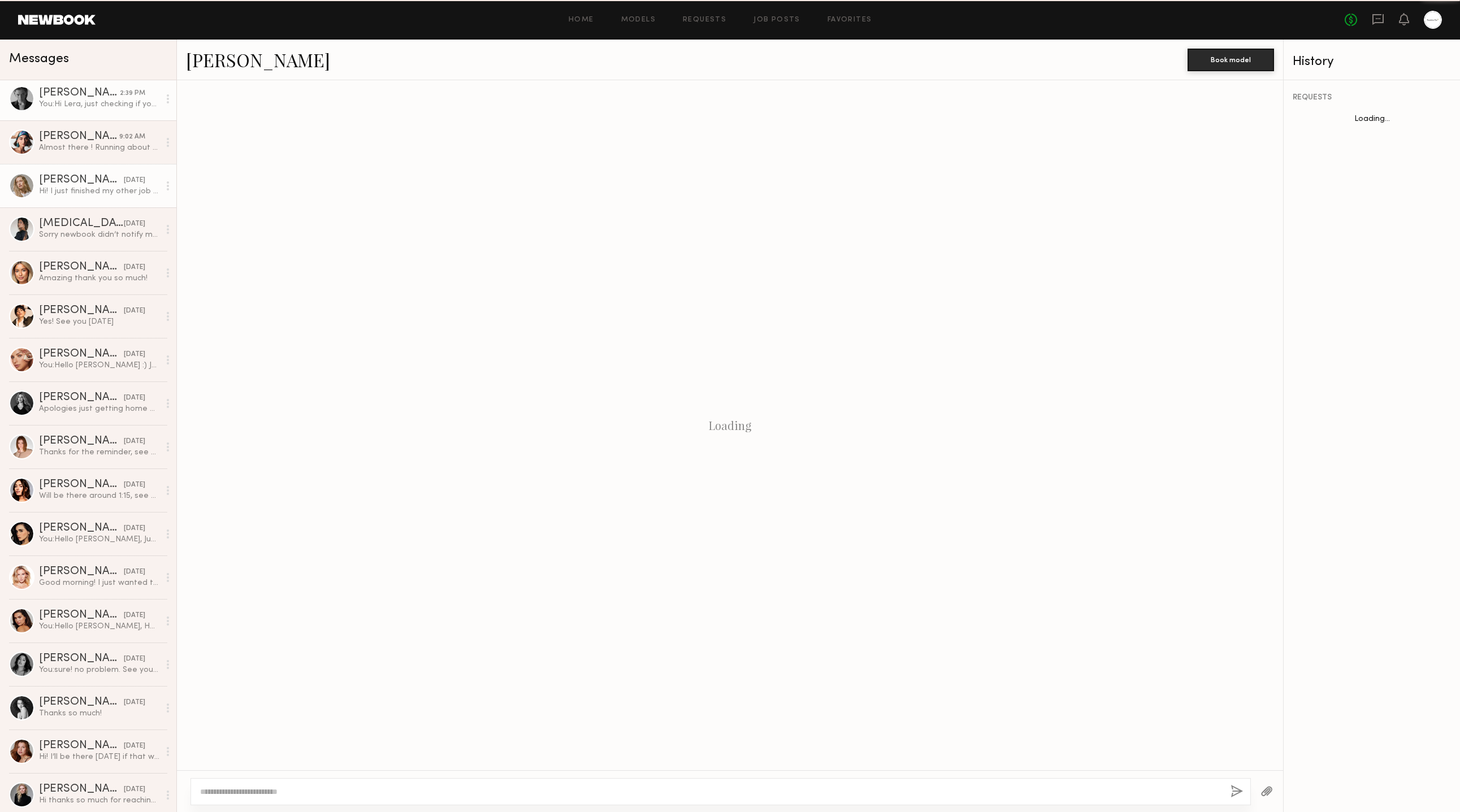
scroll to position [873, 0]
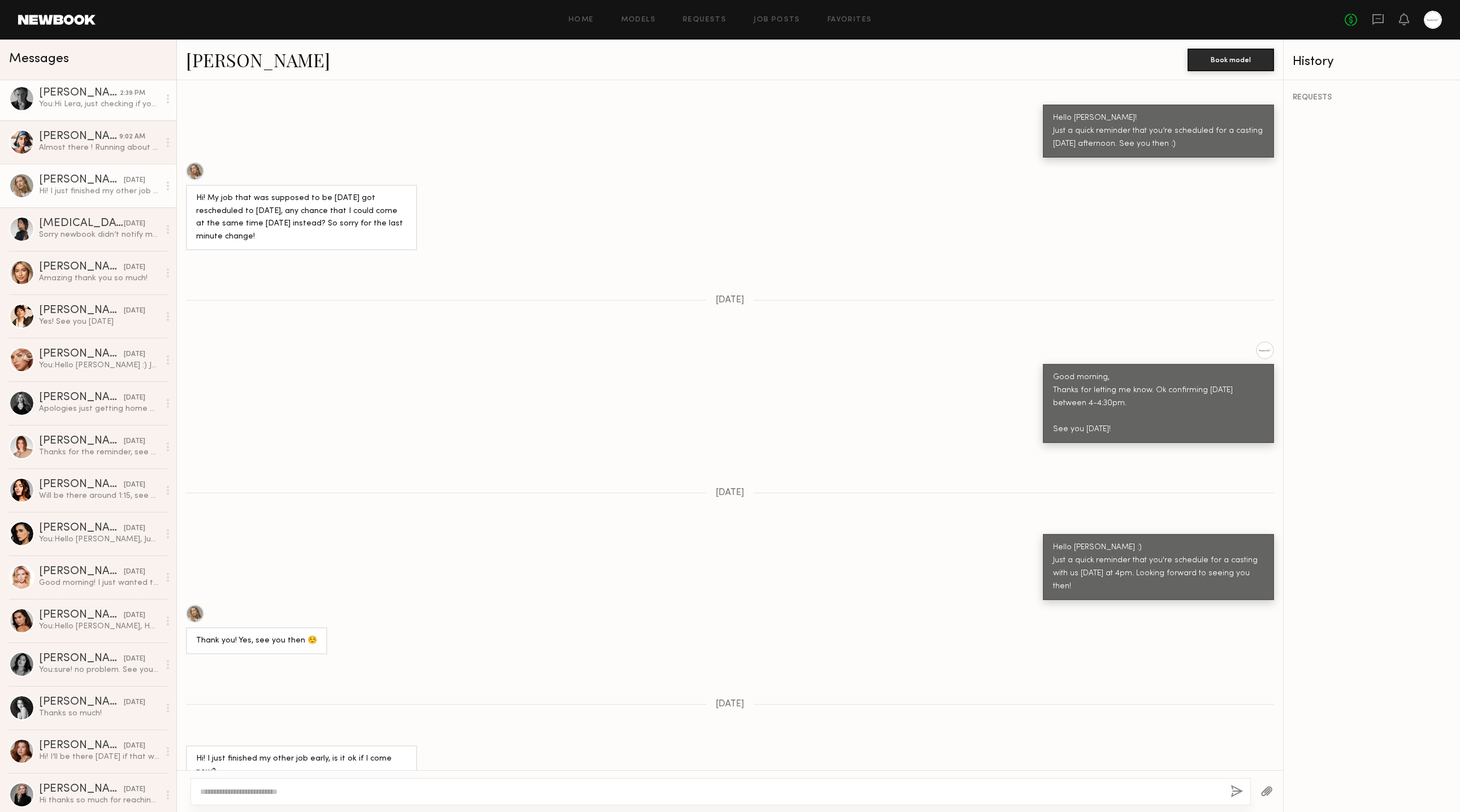
click at [111, 109] on div "You: Hi Lera, just checking if you’re on your way!" at bounding box center [99, 104] width 120 height 11
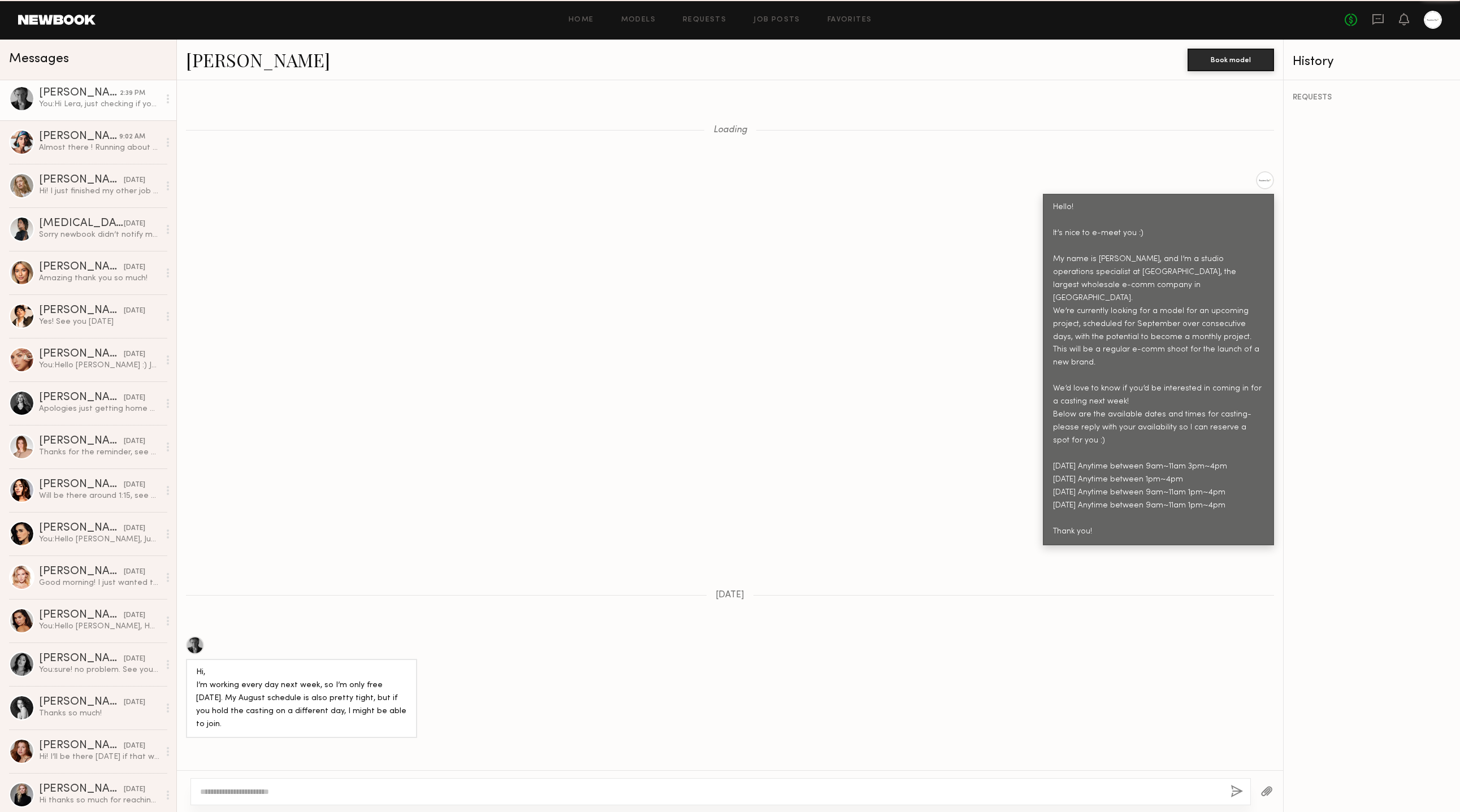
scroll to position [1151, 0]
